Goal: Task Accomplishment & Management: Use online tool/utility

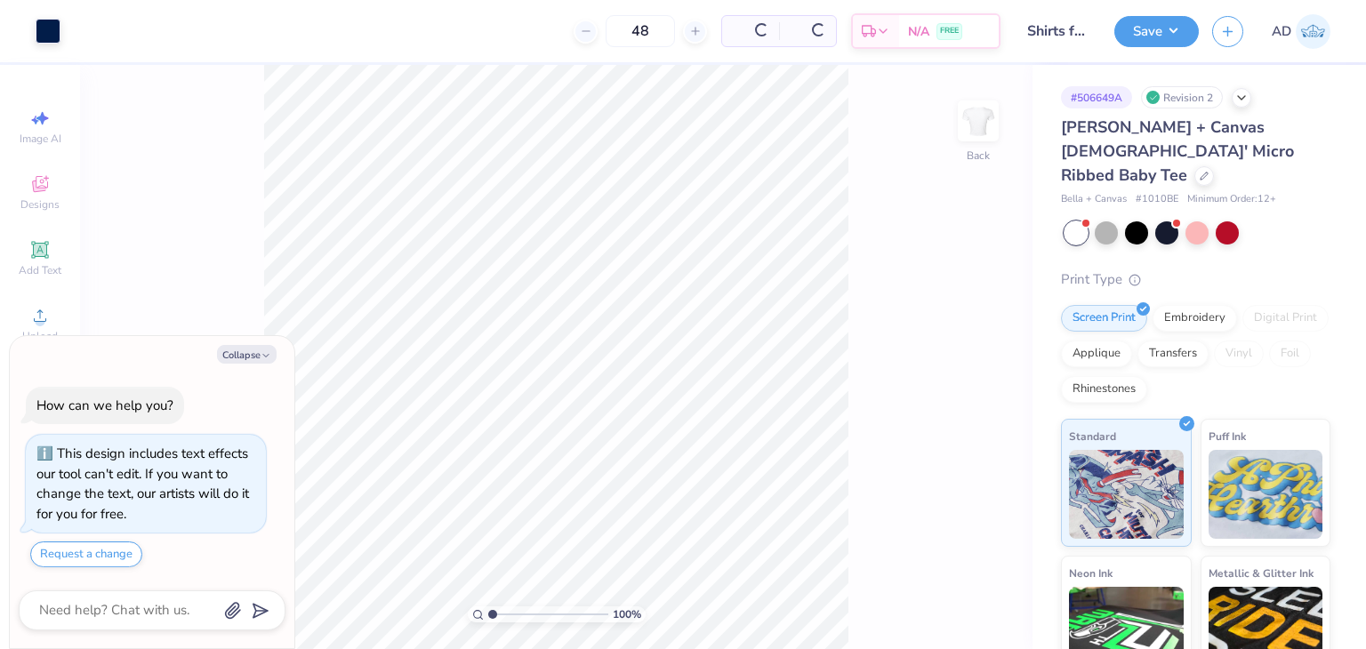
scroll to position [9, 0]
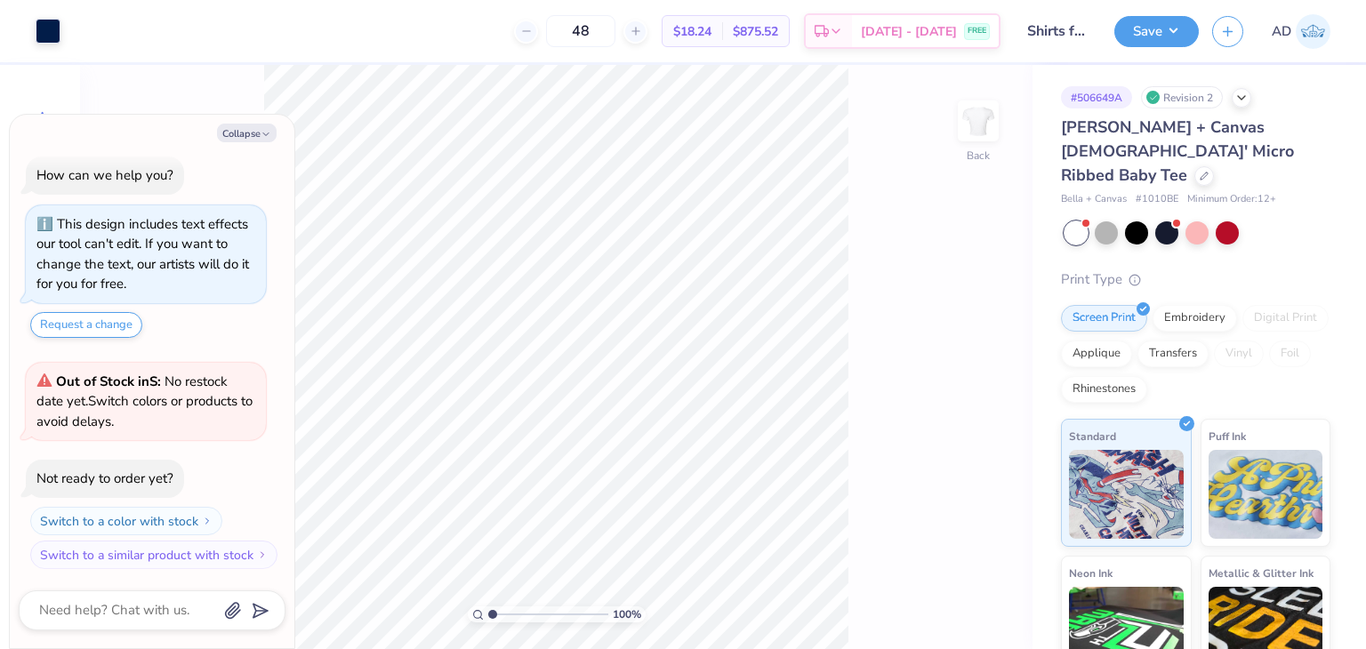
click at [255, 351] on div "How can we help you? This design includes text effects our tool can't edit. If …" at bounding box center [152, 362] width 267 height 441
click at [1200, 171] on icon at bounding box center [1203, 174] width 7 height 7
type textarea "x"
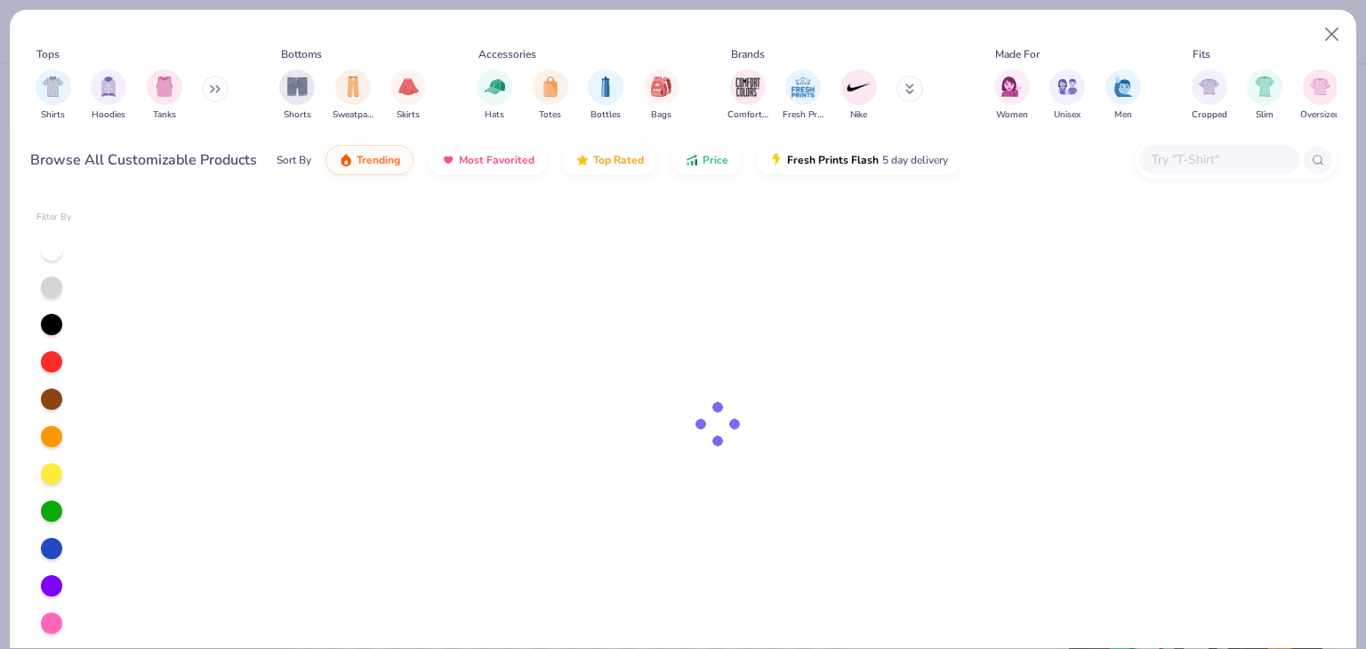
click at [1191, 168] on input "text" at bounding box center [1218, 159] width 137 height 20
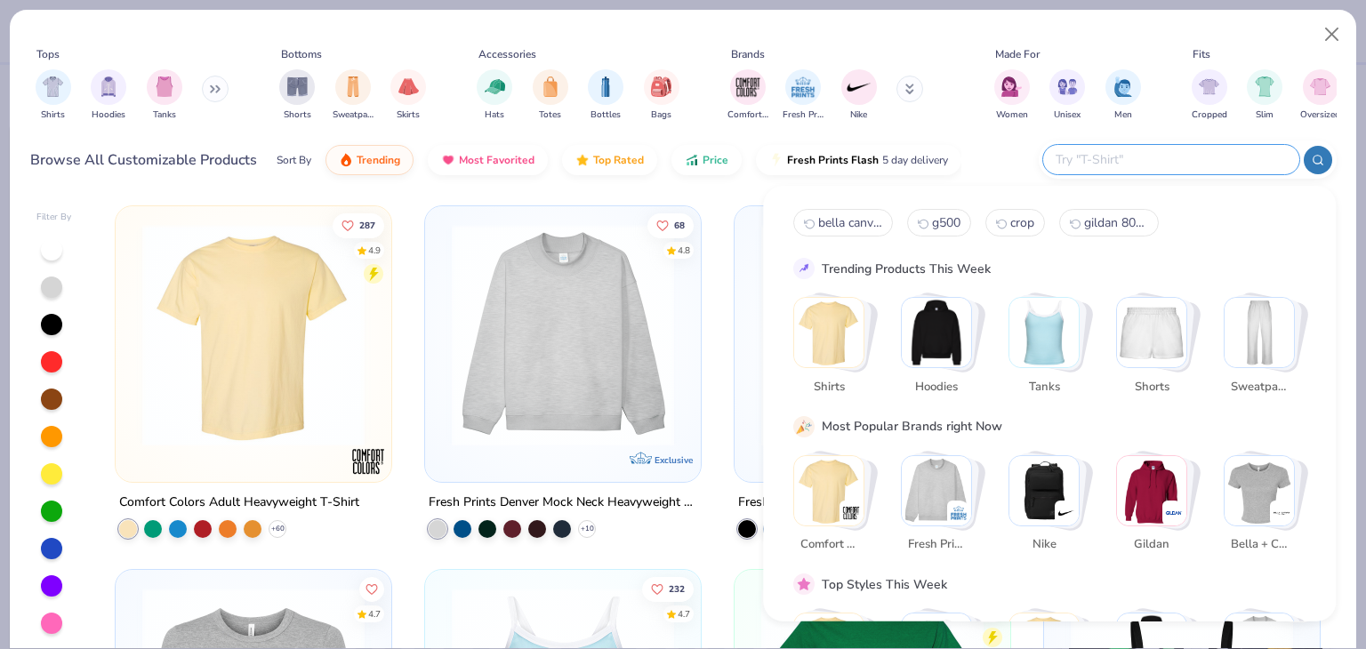
type input "n"
type textarea "x"
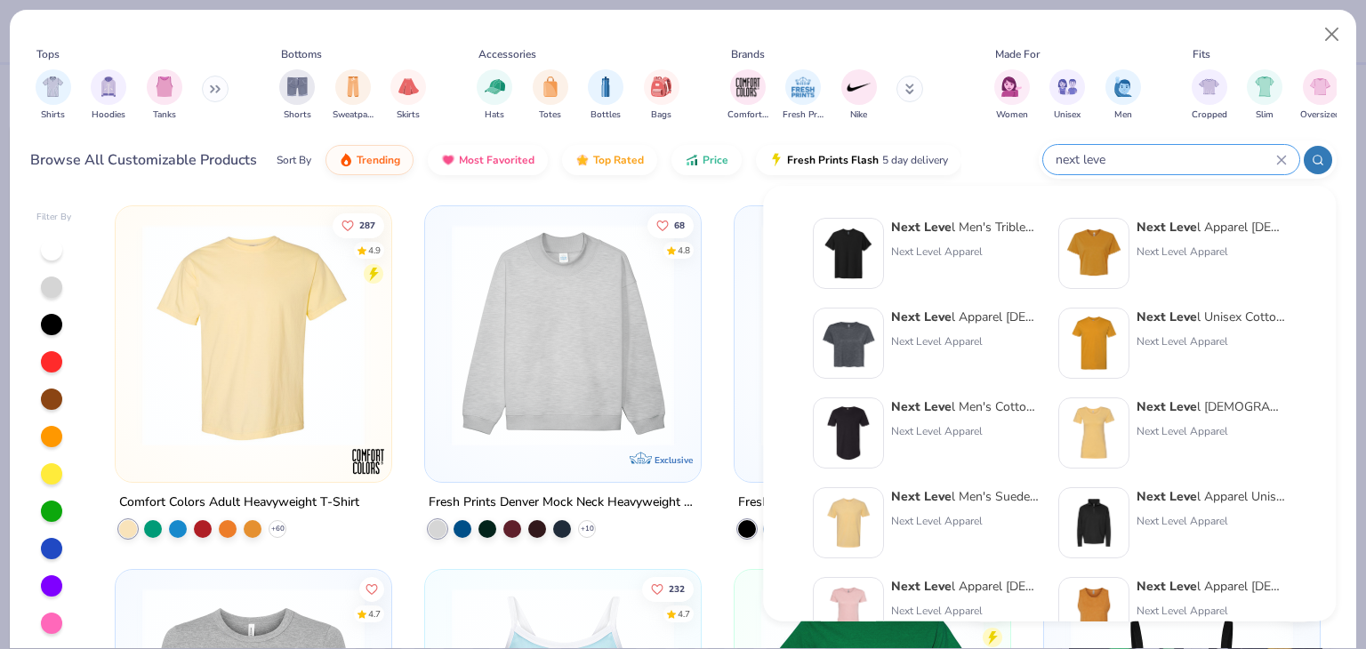
type input "next leve"
click at [1188, 233] on strong "Next Leve" at bounding box center [1166, 227] width 60 height 17
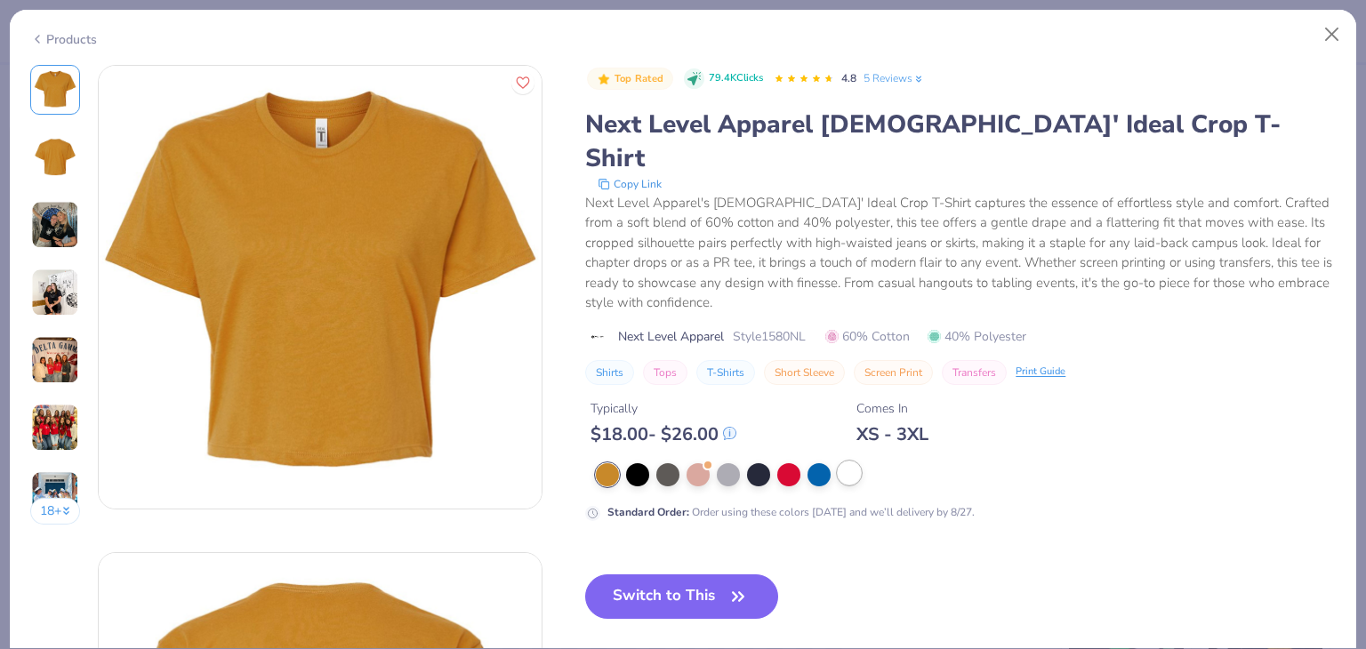
click at [850, 461] on div at bounding box center [849, 472] width 23 height 23
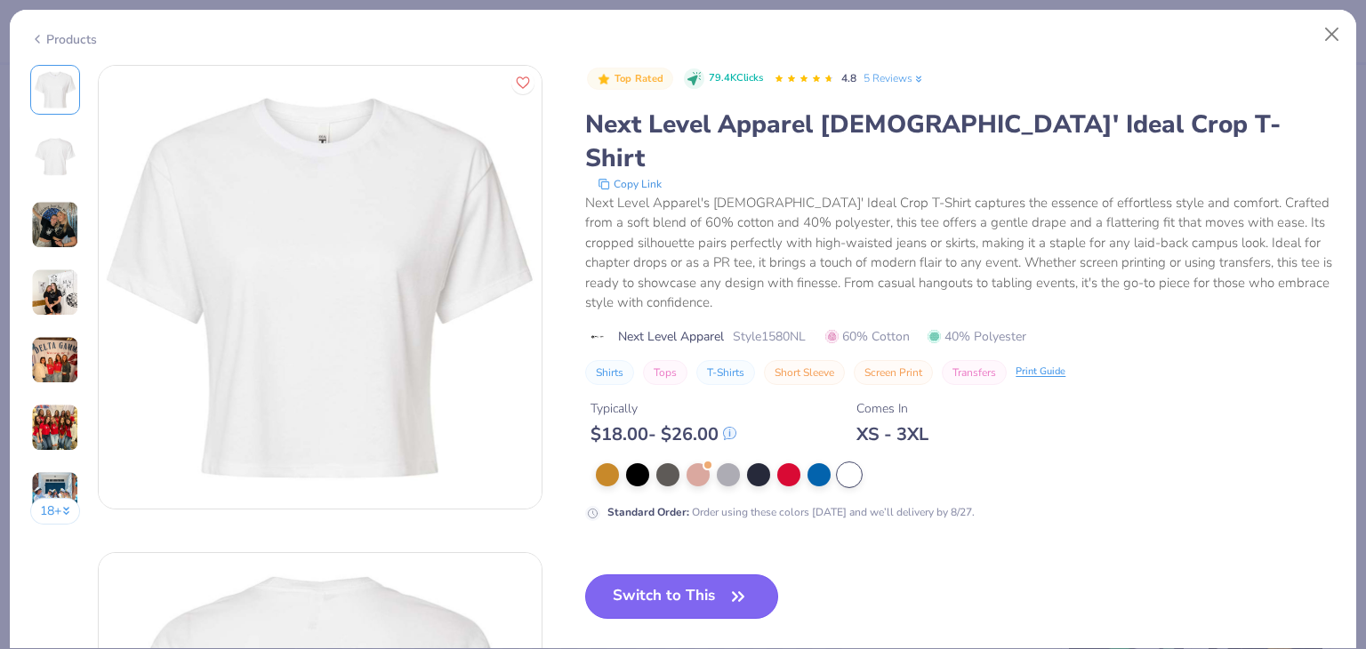
click at [716, 574] on button "Switch to This" at bounding box center [681, 596] width 193 height 44
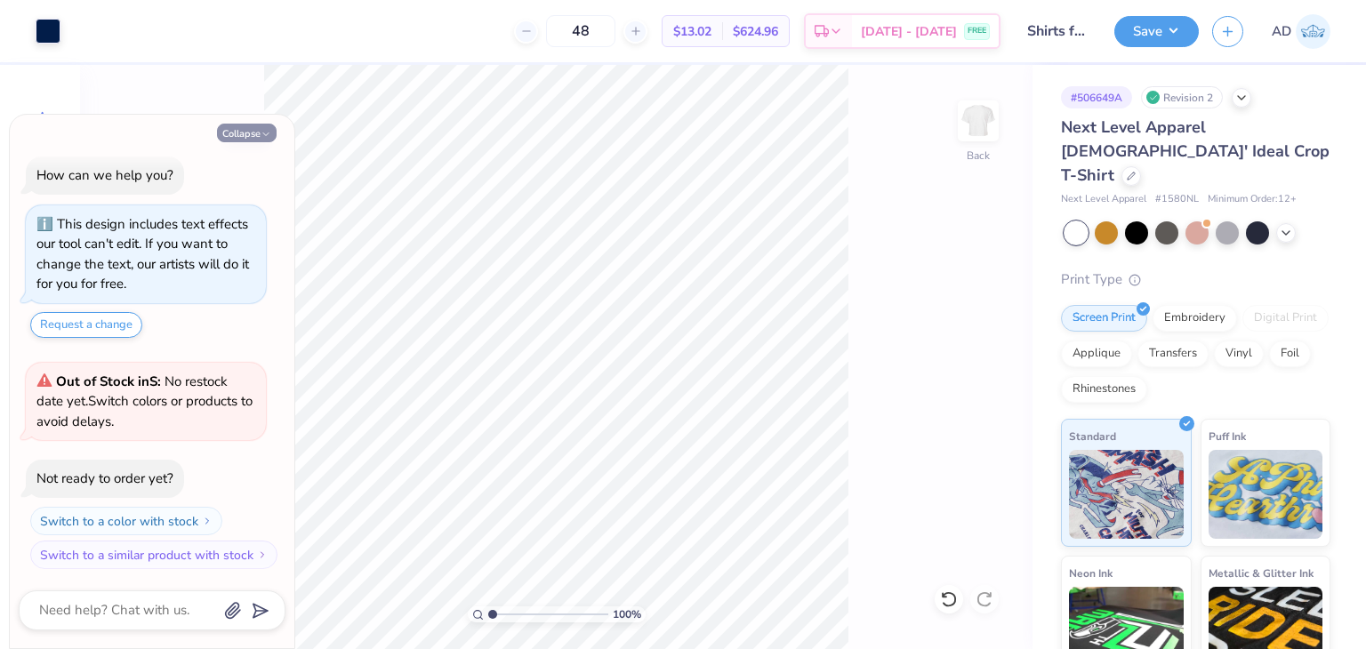
click at [257, 127] on button "Collapse" at bounding box center [247, 133] width 60 height 19
type textarea "x"
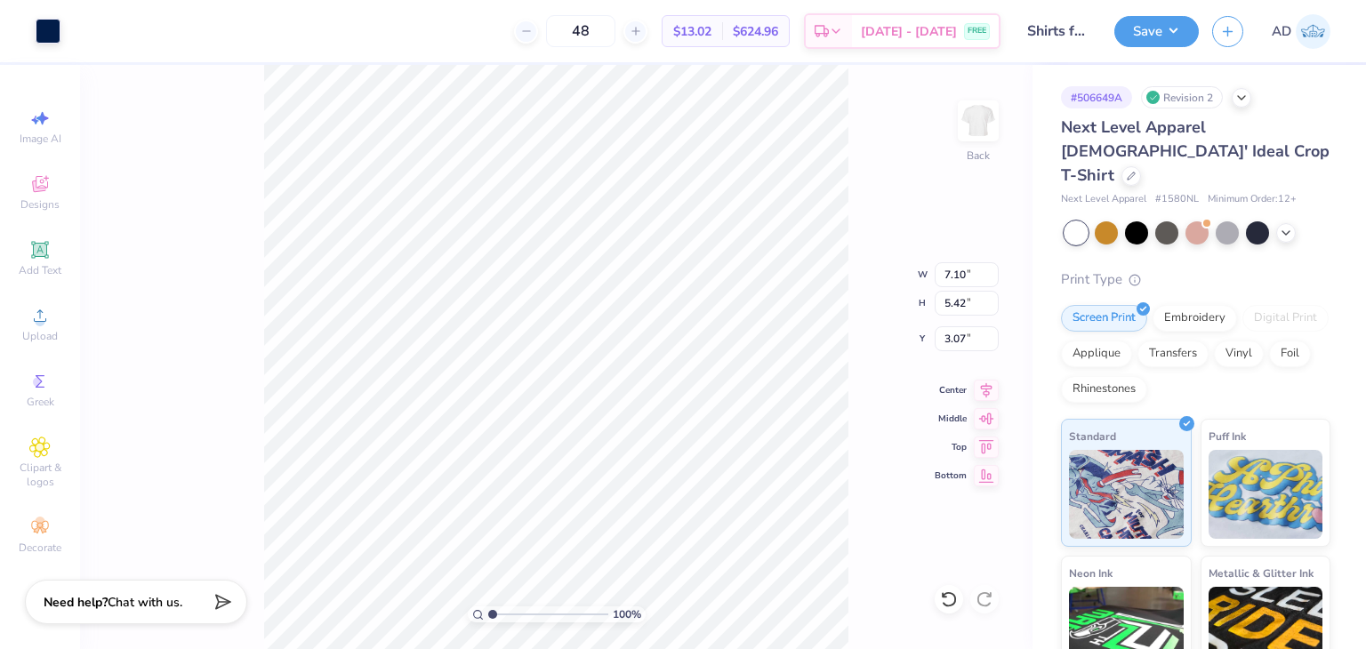
type input "7.54"
type input "5.75"
click at [1164, 51] on div "Save AD" at bounding box center [1240, 31] width 252 height 62
click at [1161, 35] on button "Save" at bounding box center [1156, 28] width 84 height 31
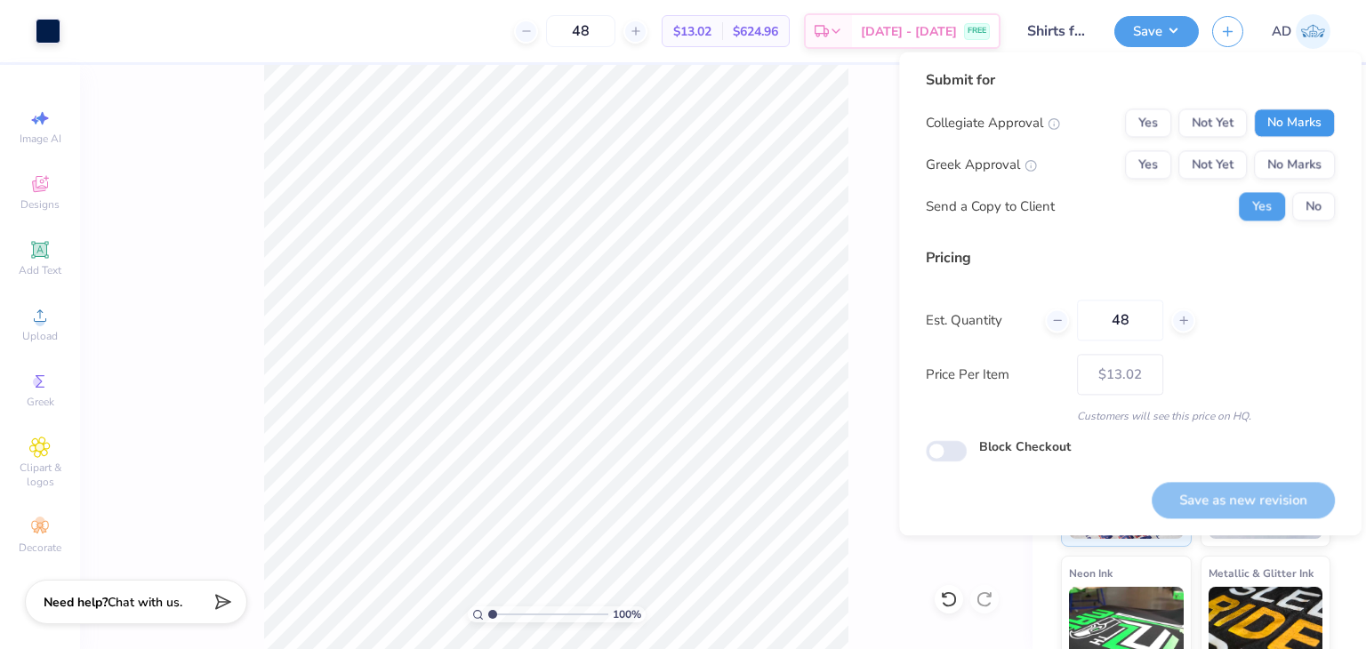
click at [1295, 121] on button "No Marks" at bounding box center [1294, 122] width 81 height 28
click at [1284, 176] on button "No Marks" at bounding box center [1294, 164] width 81 height 28
click at [1217, 497] on button "Save as new revision" at bounding box center [1242, 500] width 183 height 36
type input "$13.02"
